Goal: Communication & Community: Connect with others

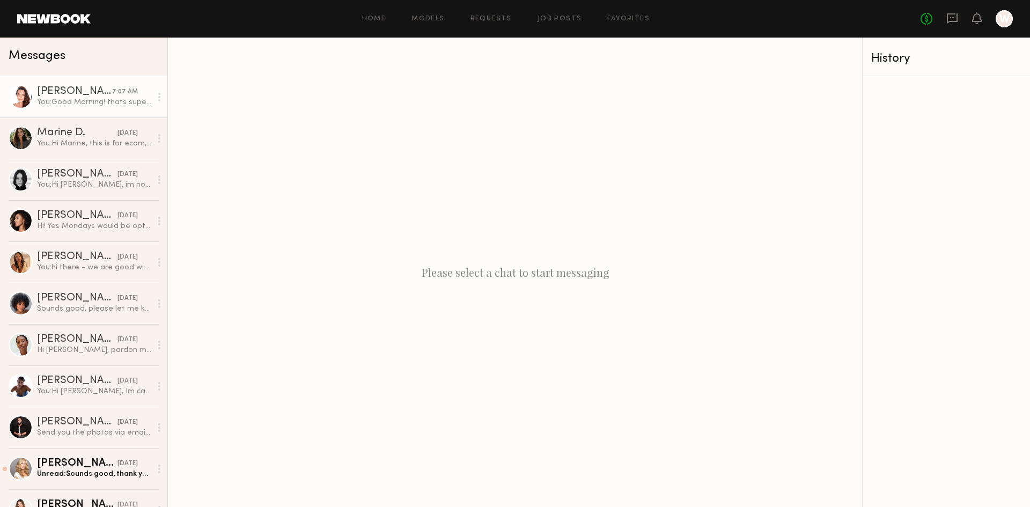
click at [45, 90] on div "Holly L." at bounding box center [74, 91] width 75 height 11
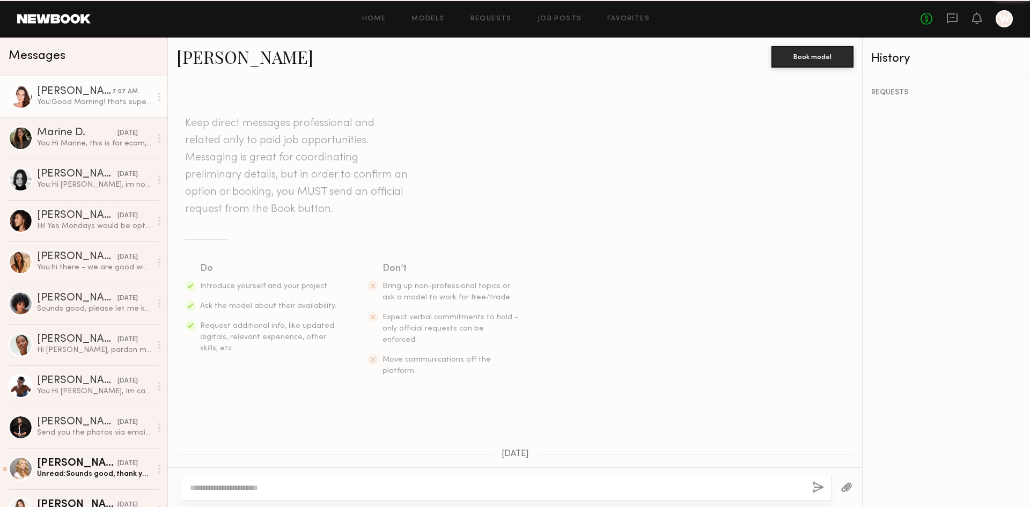
scroll to position [673, 0]
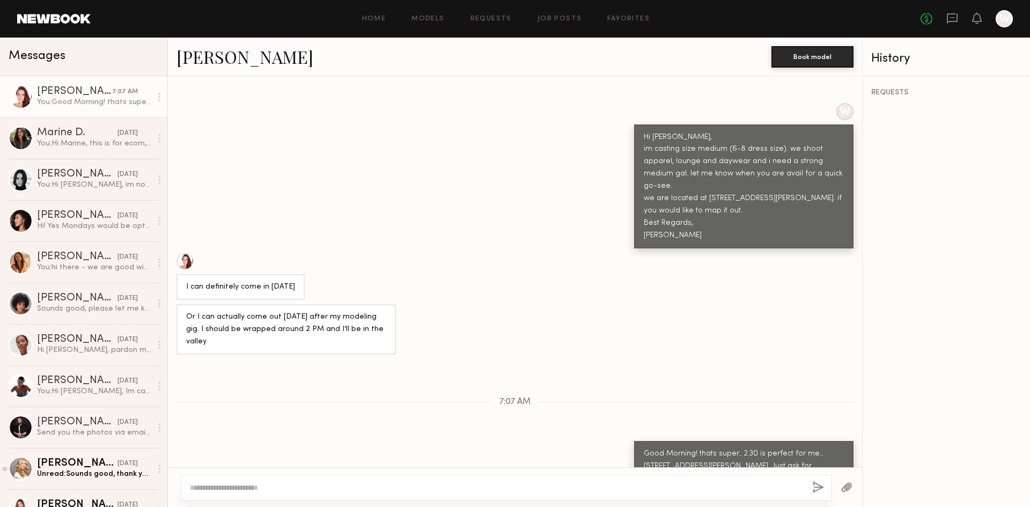
click at [192, 57] on link "Holly L." at bounding box center [244, 56] width 137 height 23
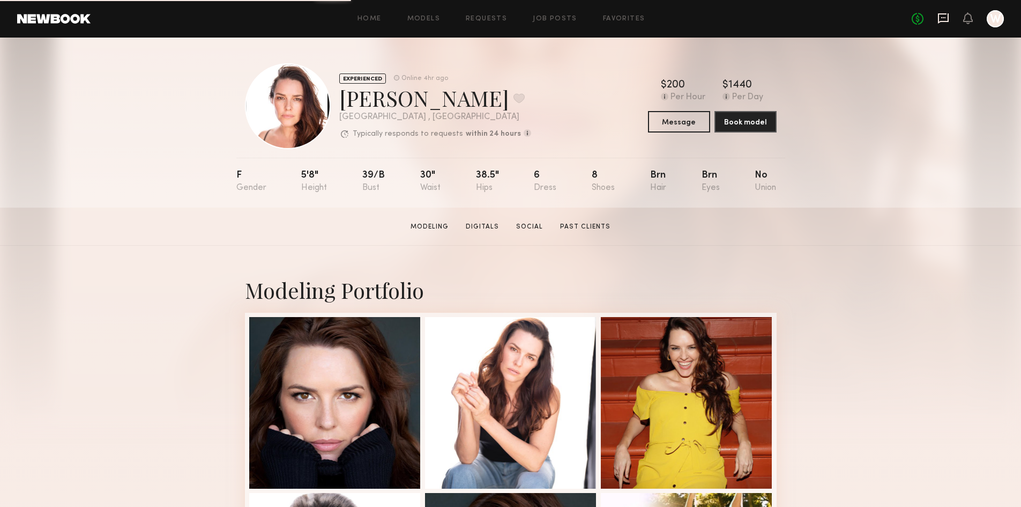
click at [944, 18] on icon at bounding box center [944, 17] width 4 height 1
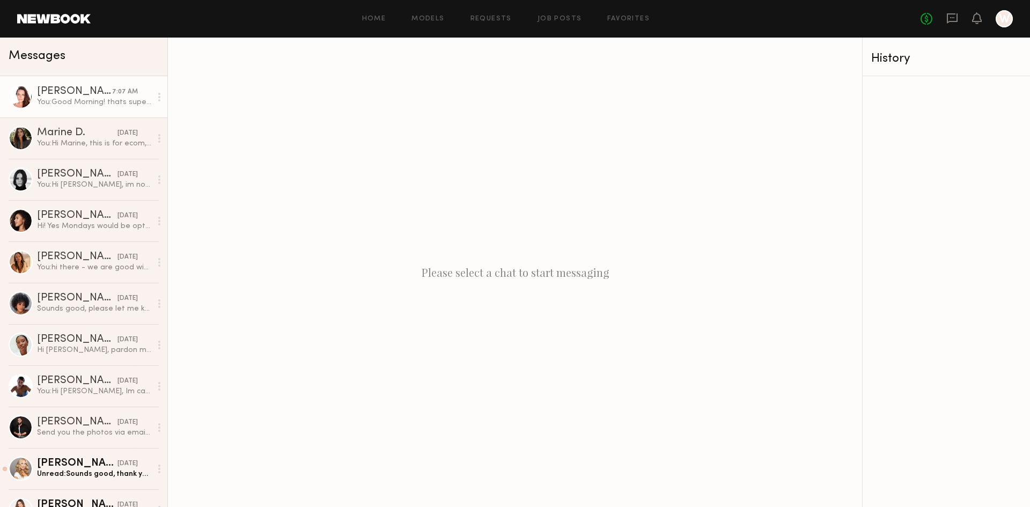
click at [46, 99] on div "You: Good Morning! thats super.. 2:30 is perfect for me.. [STREET_ADDRESS][PERS…" at bounding box center [94, 102] width 114 height 10
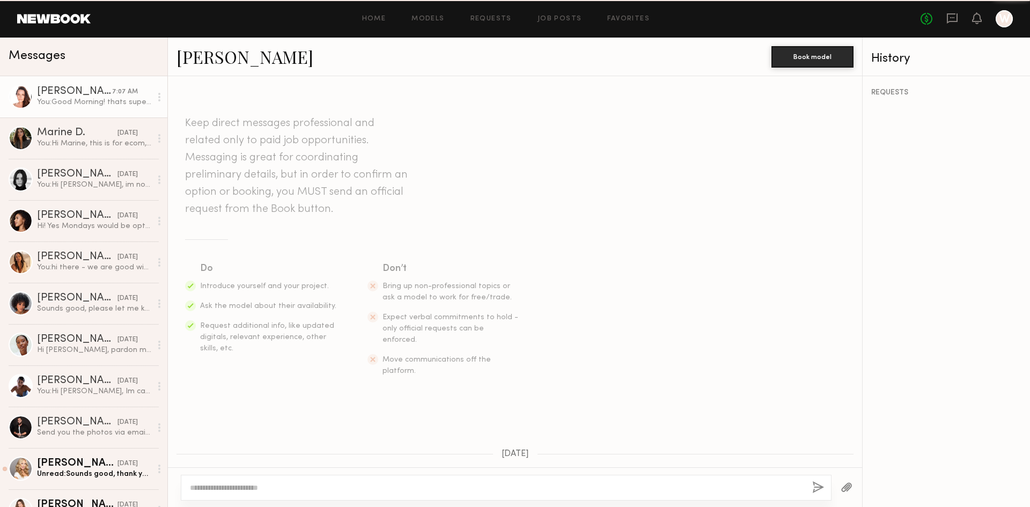
scroll to position [673, 0]
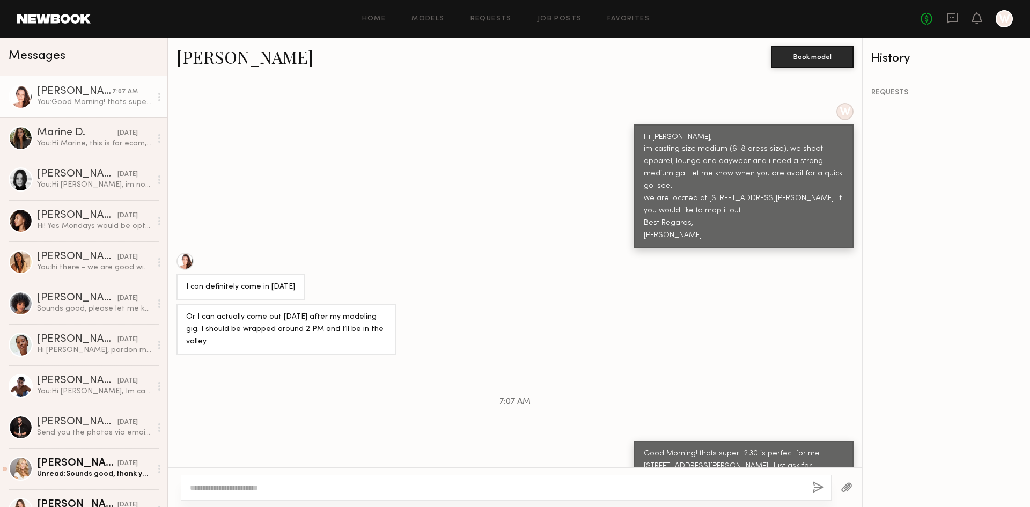
click at [212, 53] on link "[PERSON_NAME]" at bounding box center [244, 56] width 137 height 23
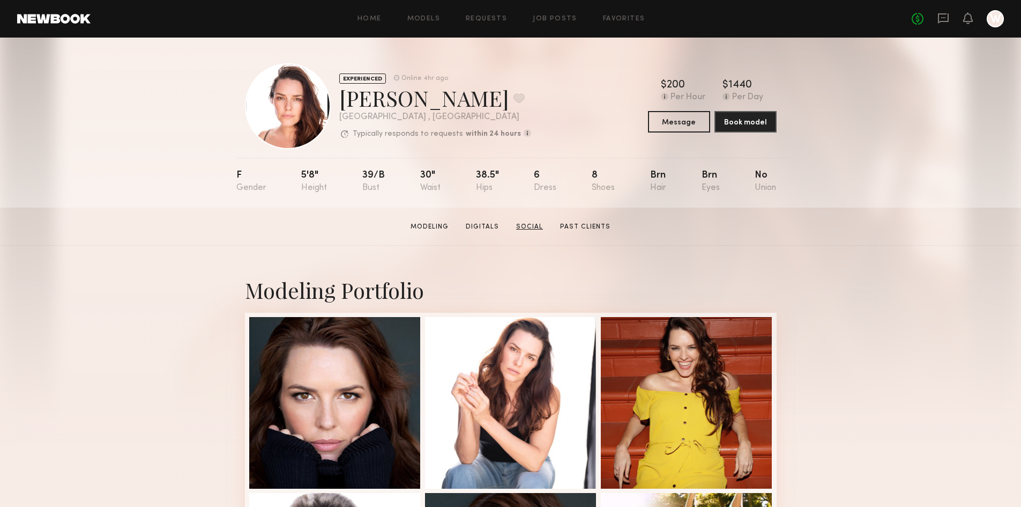
click at [529, 228] on link "Social" at bounding box center [529, 227] width 35 height 10
